Goal: Information Seeking & Learning: Learn about a topic

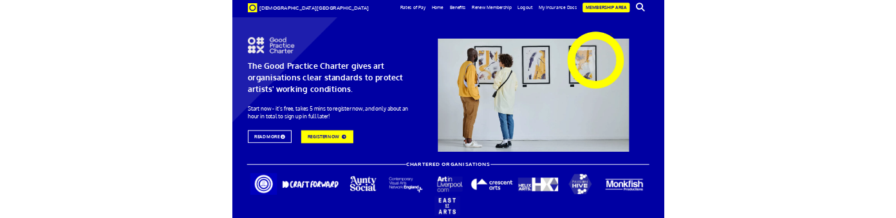
scroll to position [28, 0]
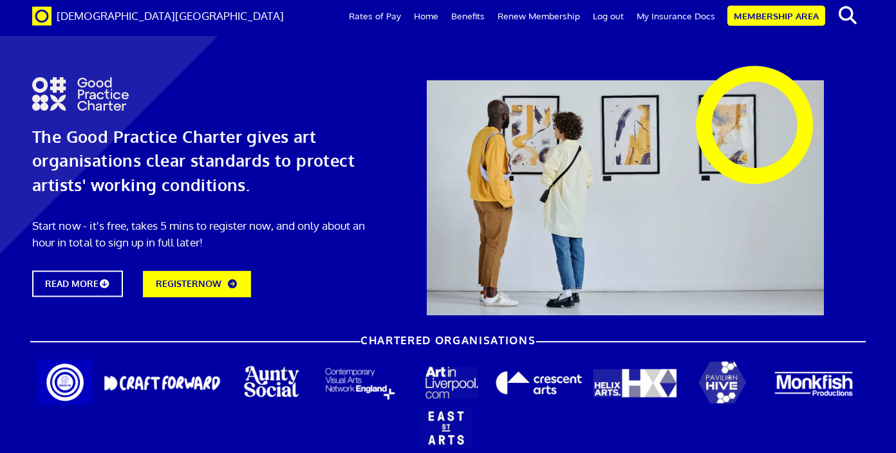
scroll to position [1371, 0]
